Goal: Task Accomplishment & Management: Use online tool/utility

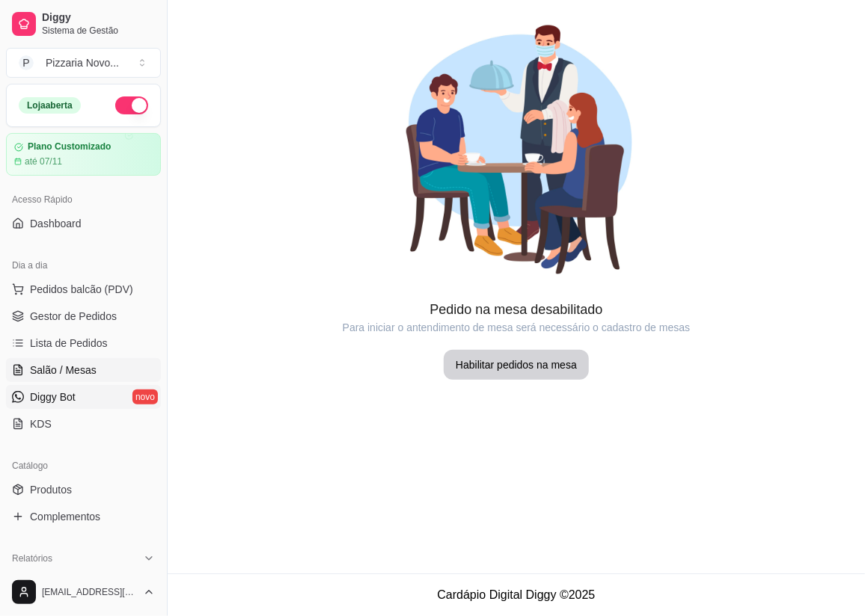
click at [70, 392] on span "Diggy Bot" at bounding box center [53, 397] width 46 height 15
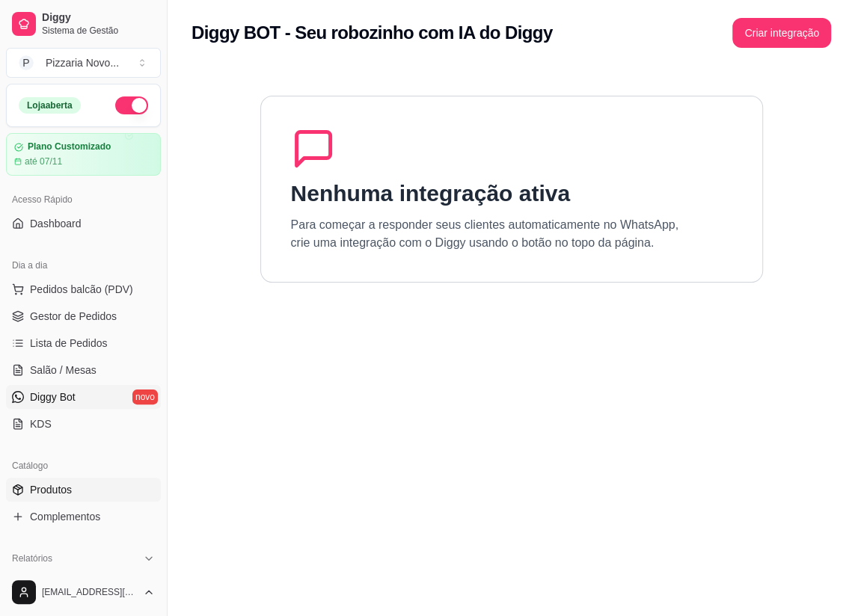
click at [58, 491] on span "Produtos" at bounding box center [51, 490] width 42 height 15
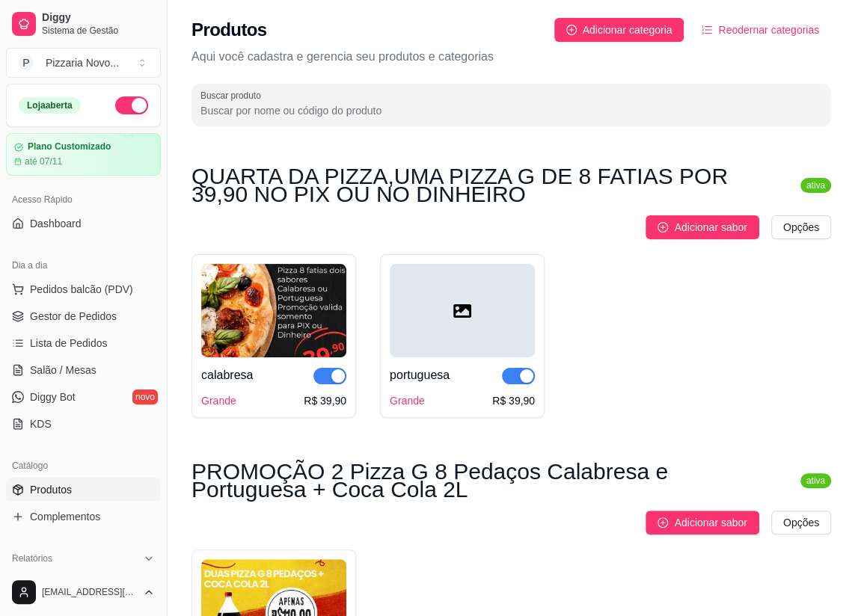
click at [337, 381] on div "button" at bounding box center [337, 376] width 13 height 13
click at [516, 378] on span "button" at bounding box center [518, 376] width 33 height 16
click at [79, 296] on span "Pedidos balcão (PDV)" at bounding box center [81, 289] width 103 height 15
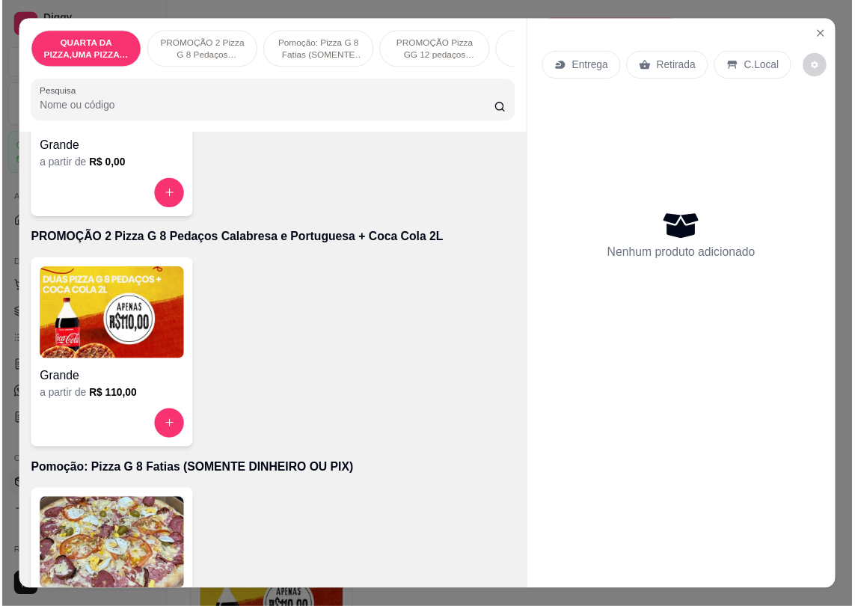
scroll to position [408, 0]
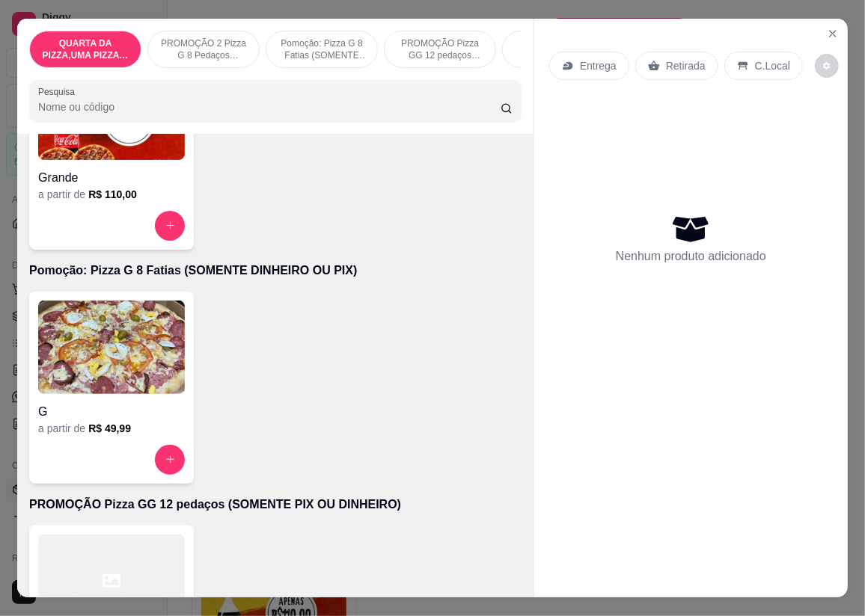
click at [141, 418] on h4 "G" at bounding box center [111, 412] width 147 height 18
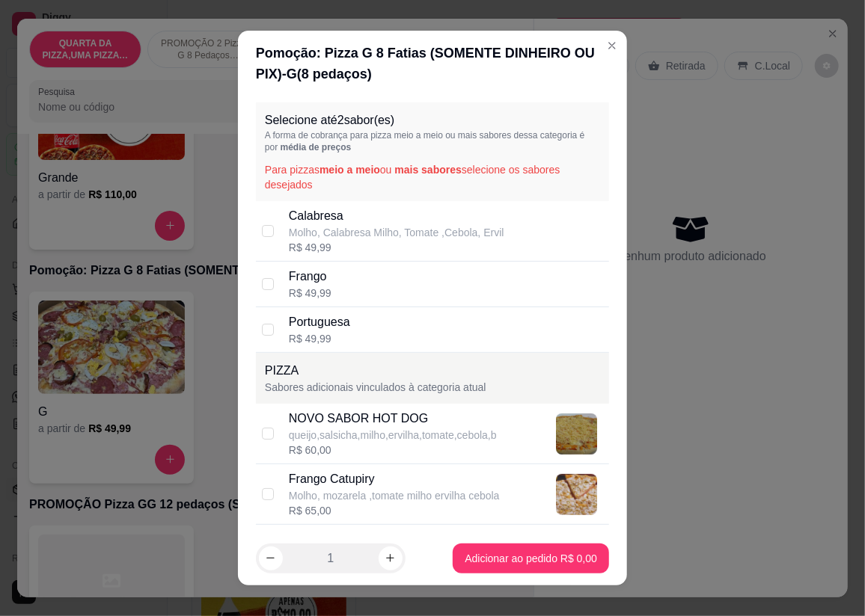
click at [289, 290] on div "R$ 49,99" at bounding box center [310, 293] width 43 height 15
checkbox input "true"
click at [278, 328] on div "Portuguesa R$ 49,99" at bounding box center [432, 330] width 353 height 46
checkbox input "true"
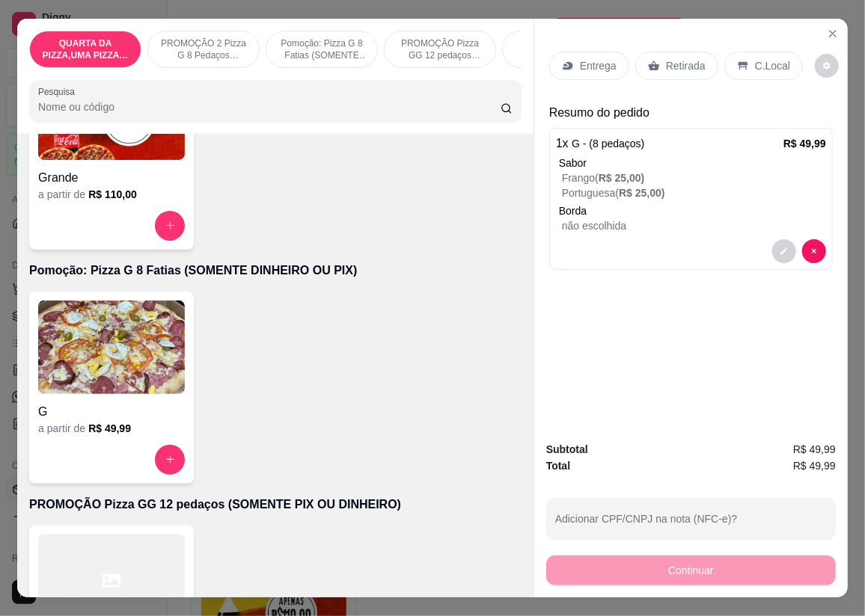
click at [653, 52] on div "Retirada" at bounding box center [676, 66] width 83 height 28
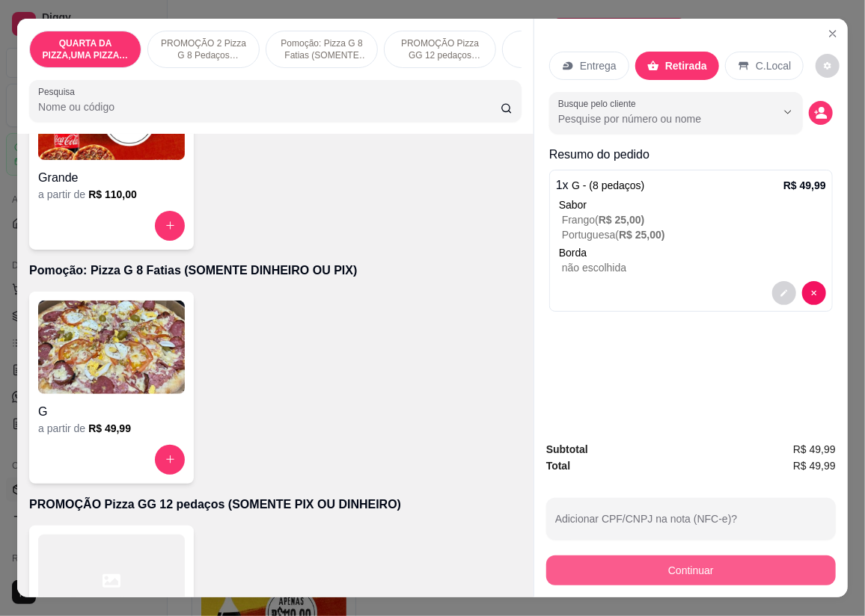
click at [560, 563] on button "Continuar" at bounding box center [691, 571] width 290 height 30
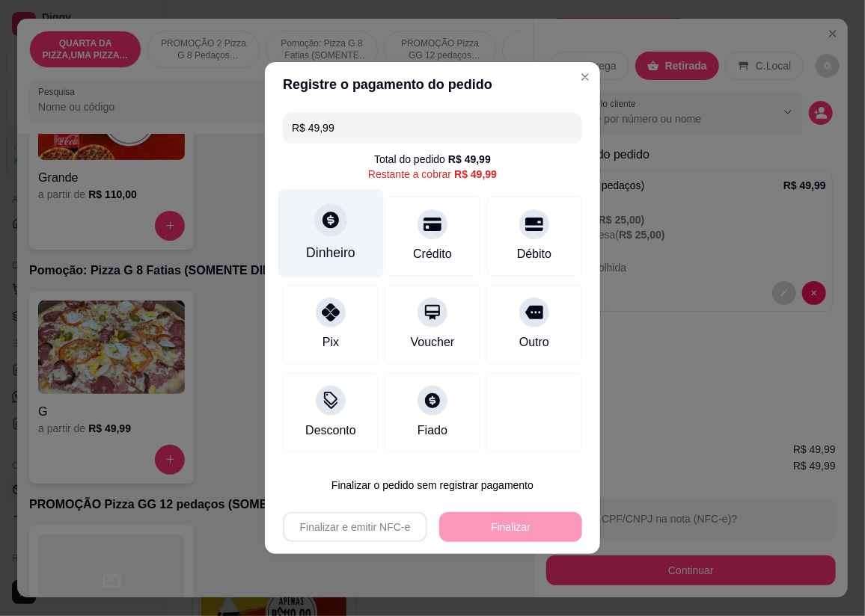
click at [334, 224] on icon at bounding box center [330, 220] width 16 height 16
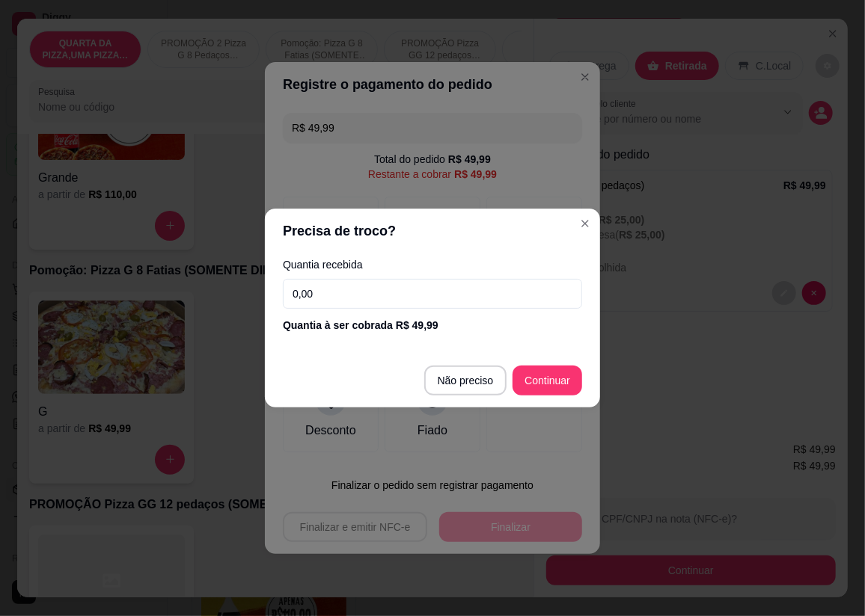
click at [380, 298] on input "0,00" at bounding box center [432, 294] width 299 height 30
type input "49,99"
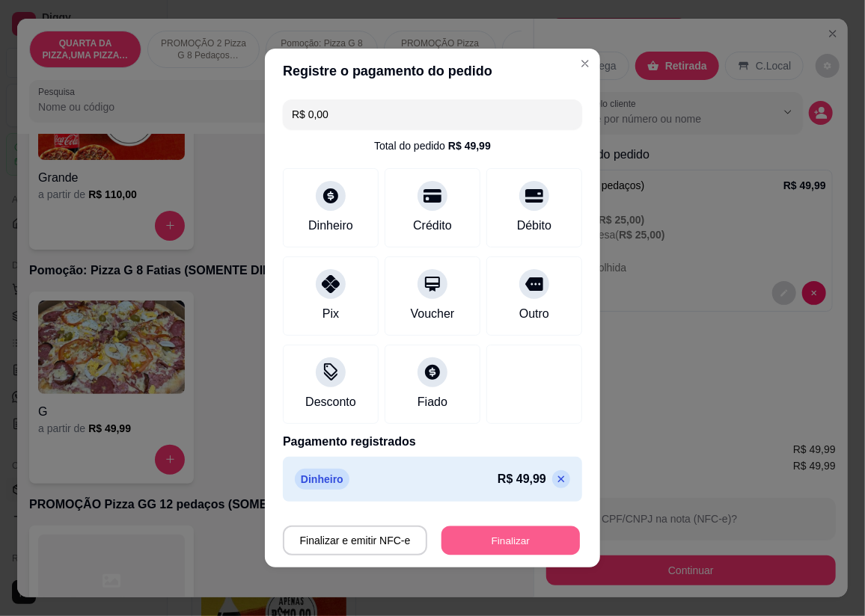
click at [525, 536] on button "Finalizar" at bounding box center [510, 541] width 138 height 29
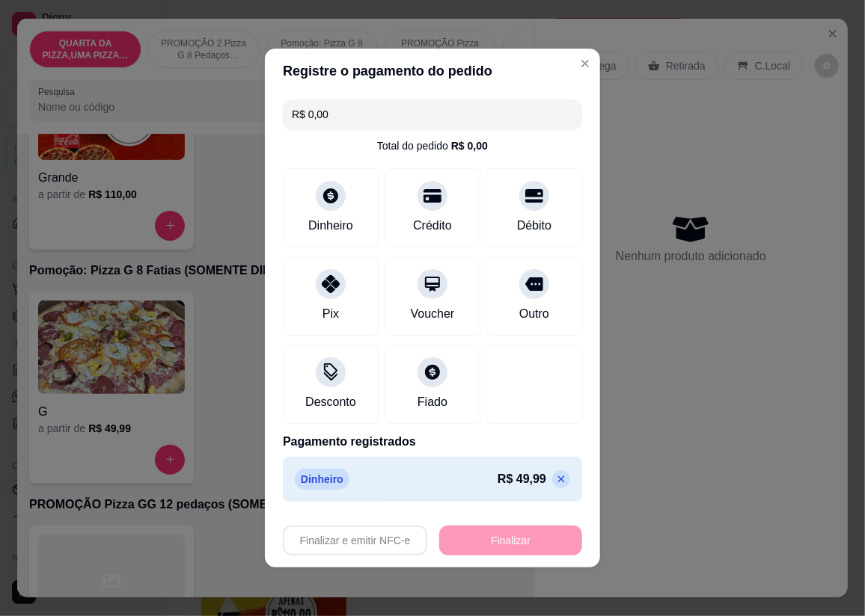
type input "-R$ 49,99"
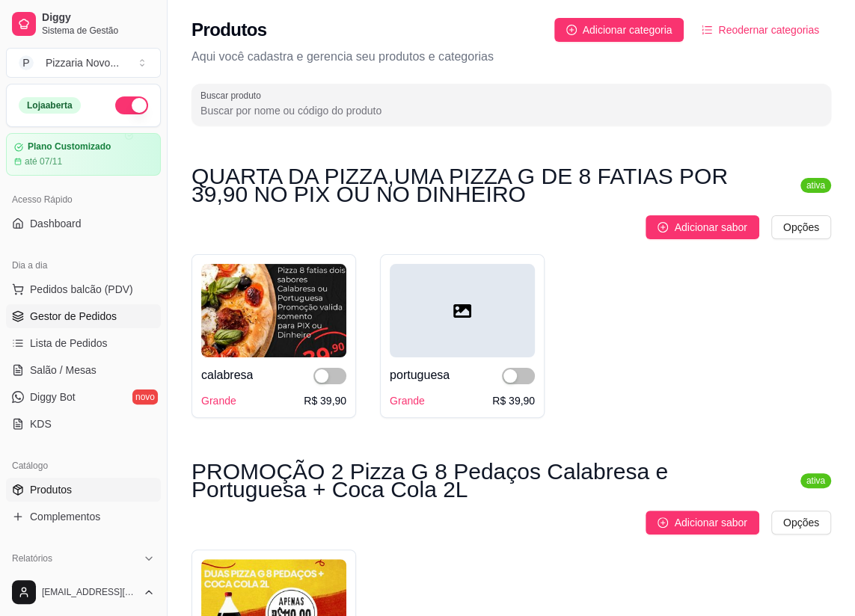
click at [92, 318] on span "Gestor de Pedidos" at bounding box center [73, 316] width 87 height 15
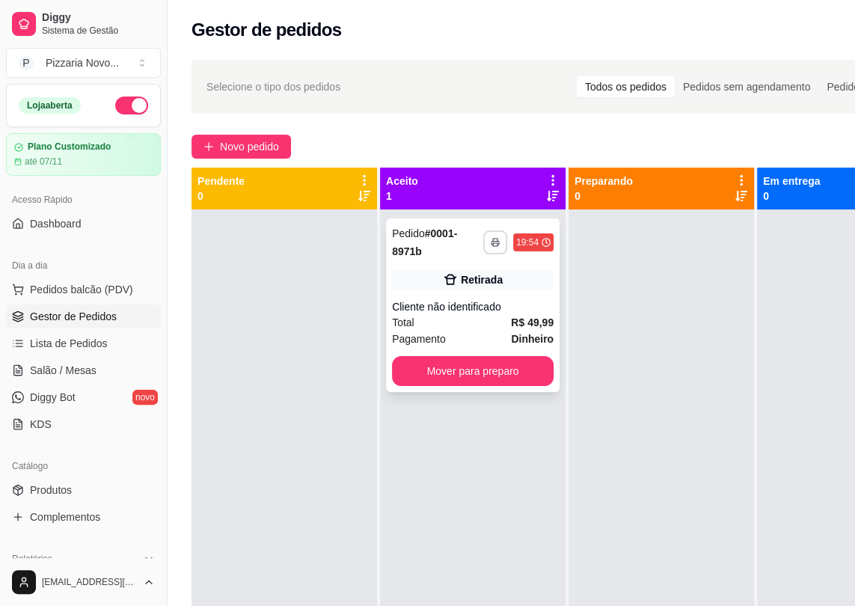
click at [491, 239] on button "button" at bounding box center [495, 242] width 24 height 24
click at [479, 292] on button "IMPRESSORA" at bounding box center [456, 295] width 108 height 24
click at [498, 242] on icon "button" at bounding box center [495, 242] width 9 height 9
click at [450, 295] on button "IMPRESSORA" at bounding box center [456, 295] width 108 height 24
